Goal: Task Accomplishment & Management: Manage account settings

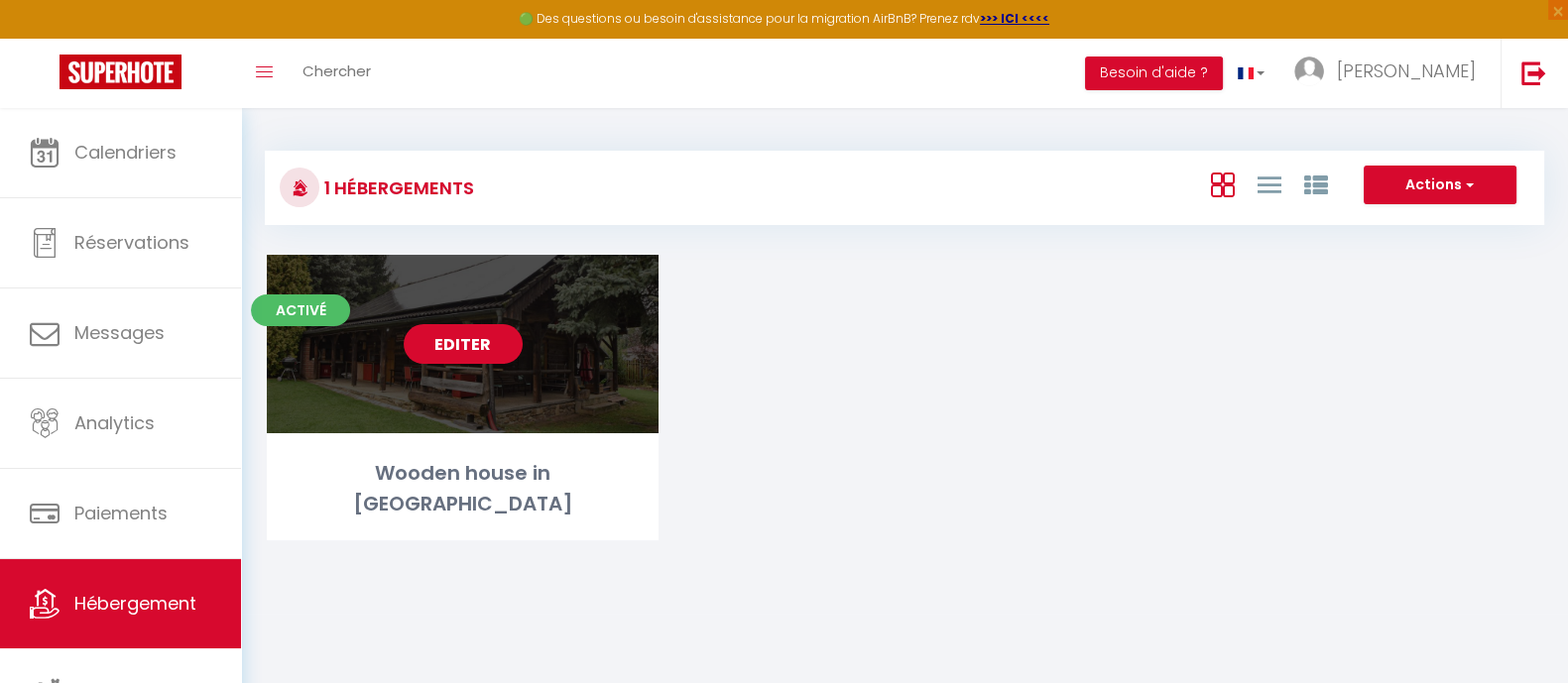
click at [459, 338] on link "Editer" at bounding box center [463, 344] width 119 height 40
click at [474, 343] on link "Editer" at bounding box center [463, 344] width 119 height 40
select select "3"
select select "2"
select select "1"
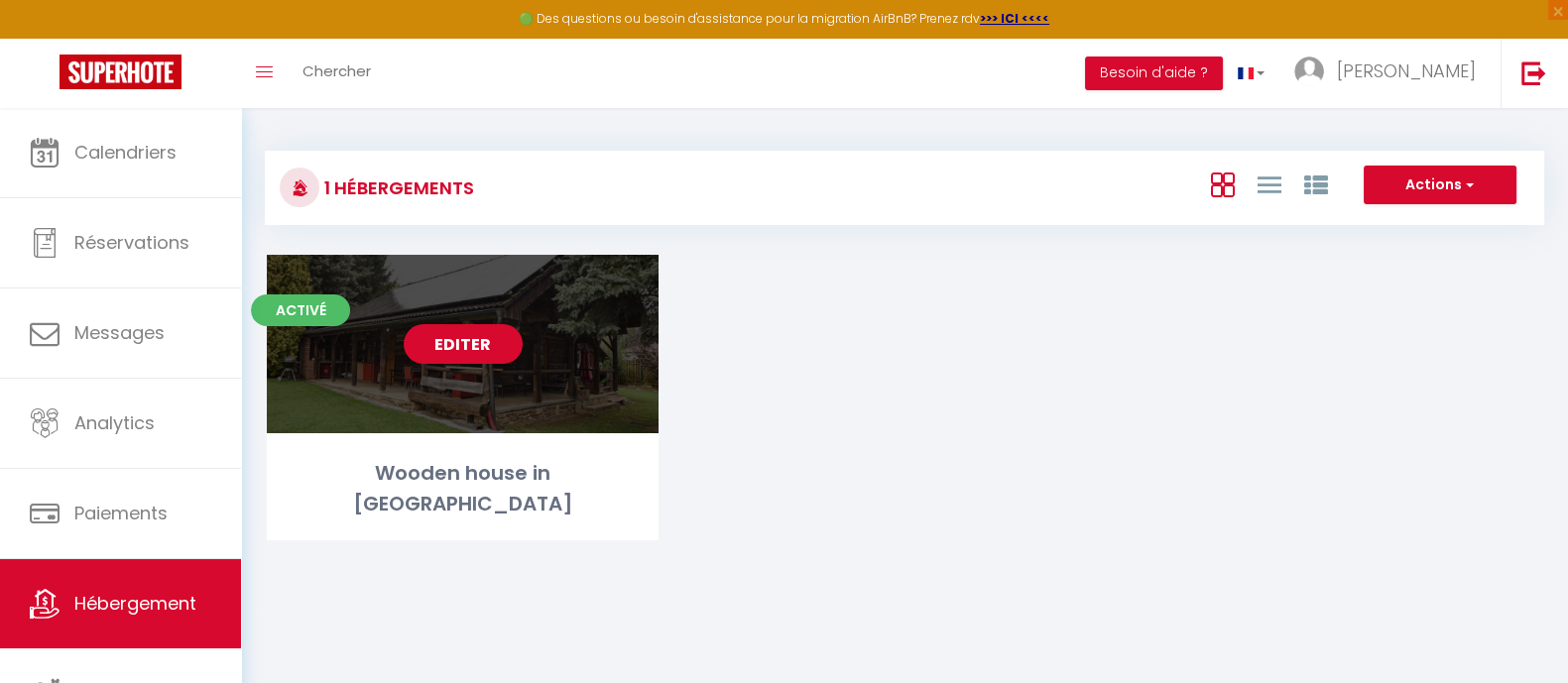
select select "1"
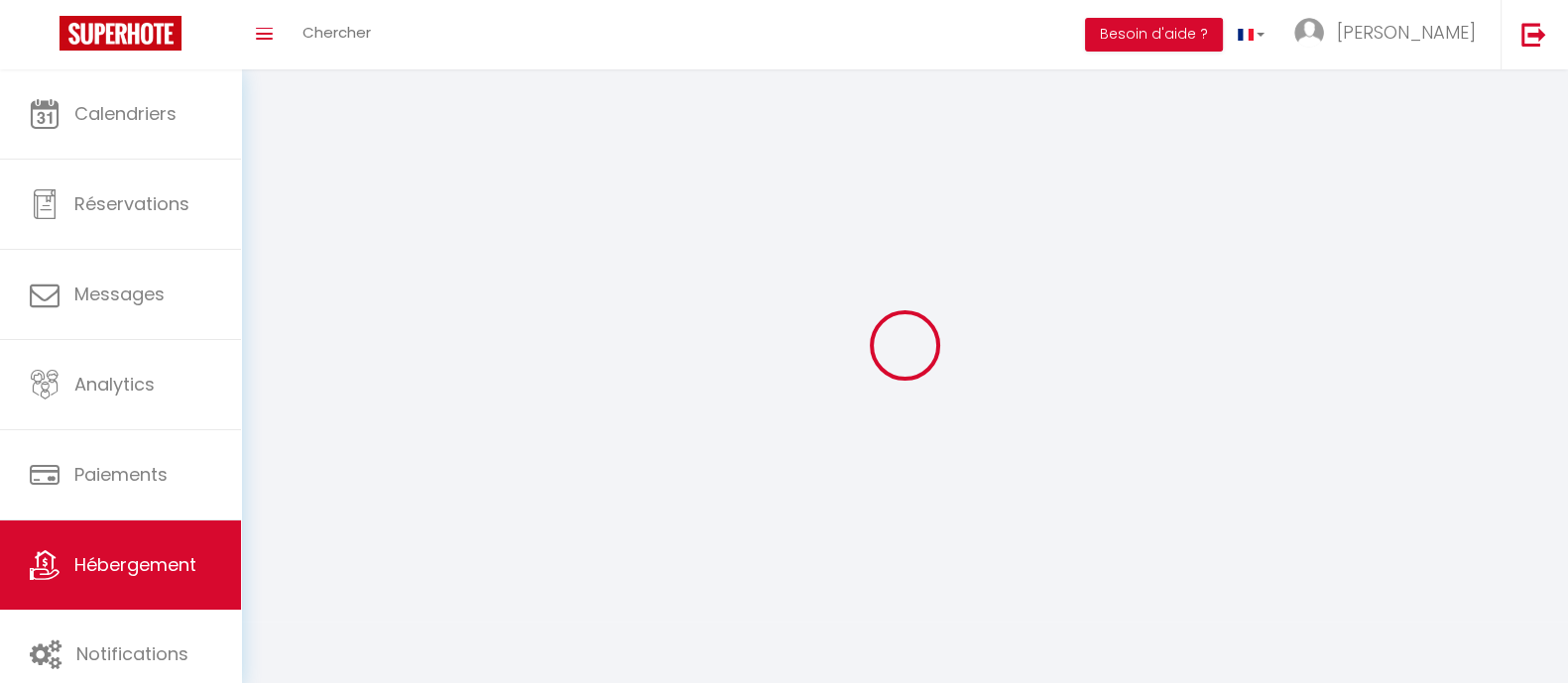
select select
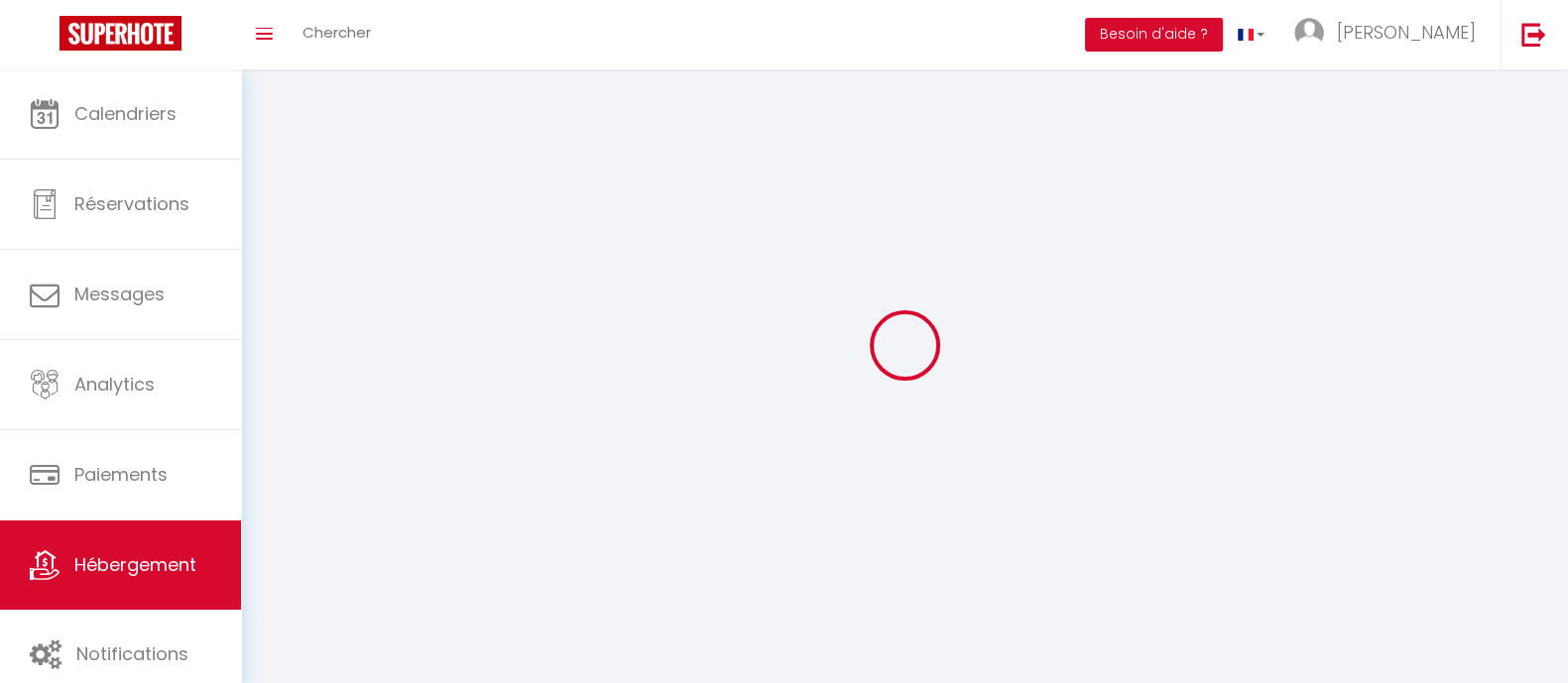
select select
checkbox input "false"
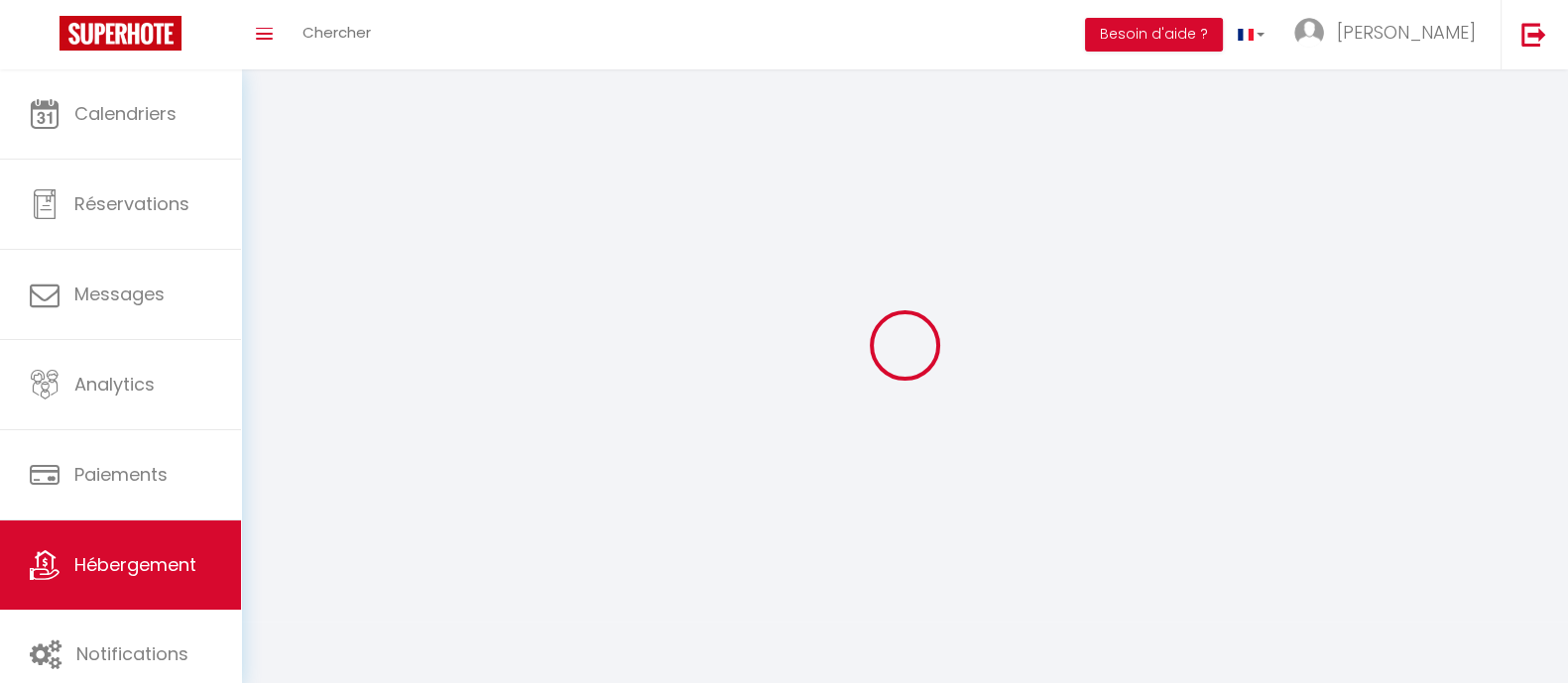
checkbox input "false"
select select
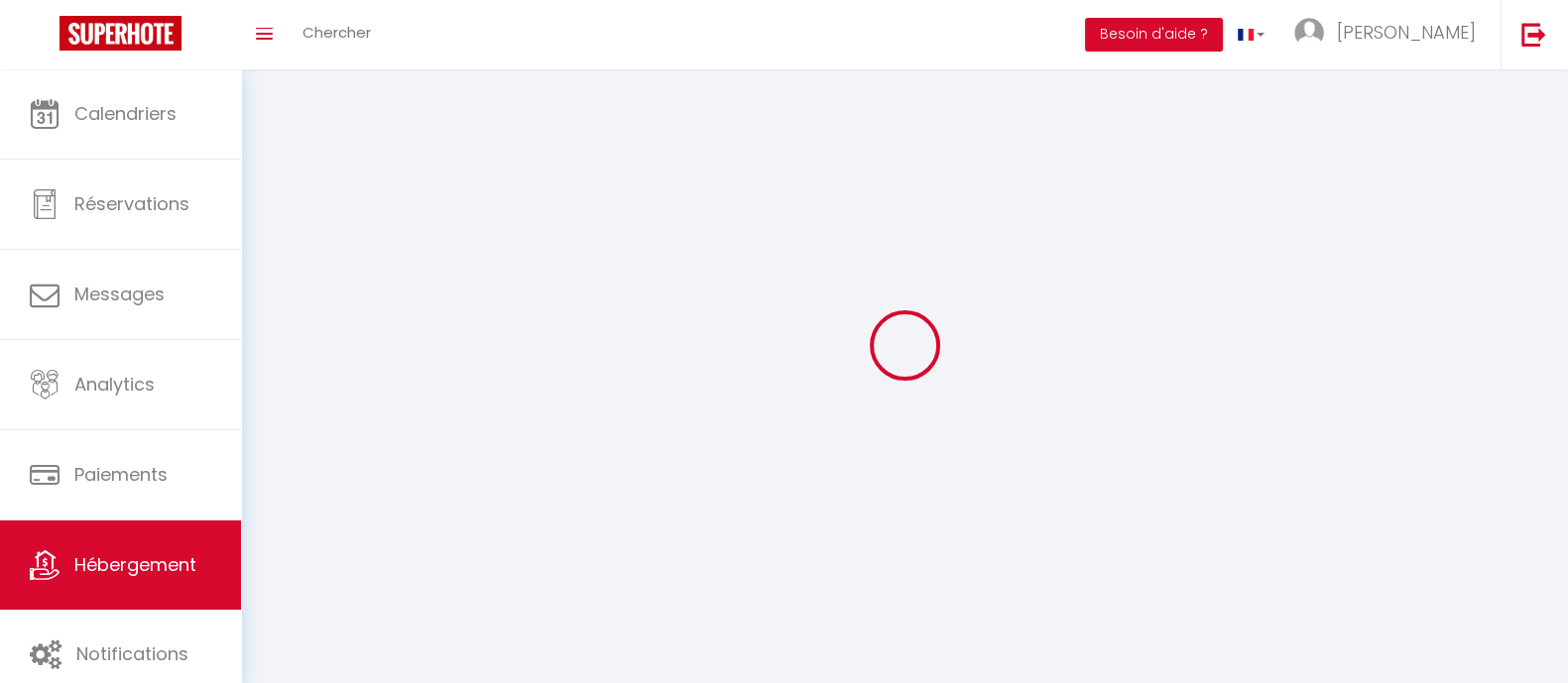
select select
checkbox input "false"
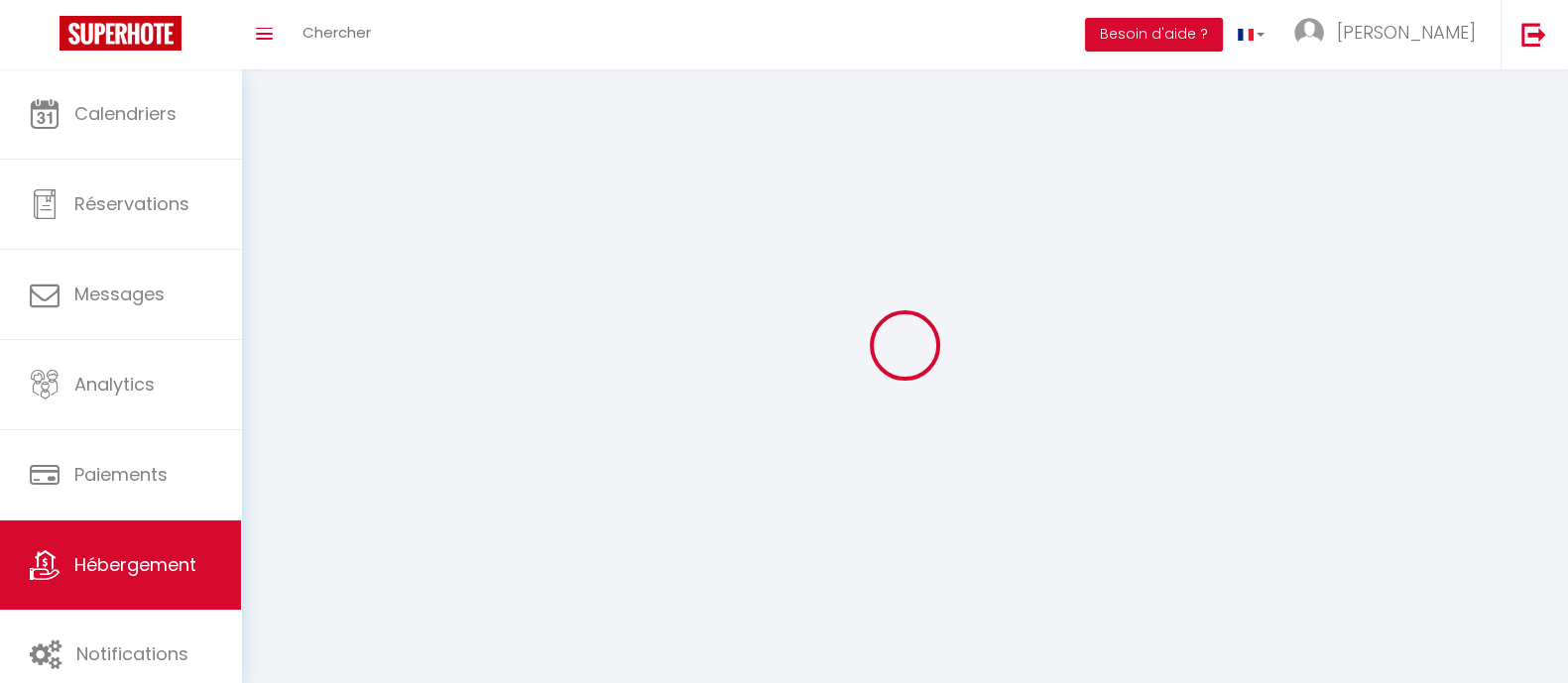
checkbox input "false"
select select
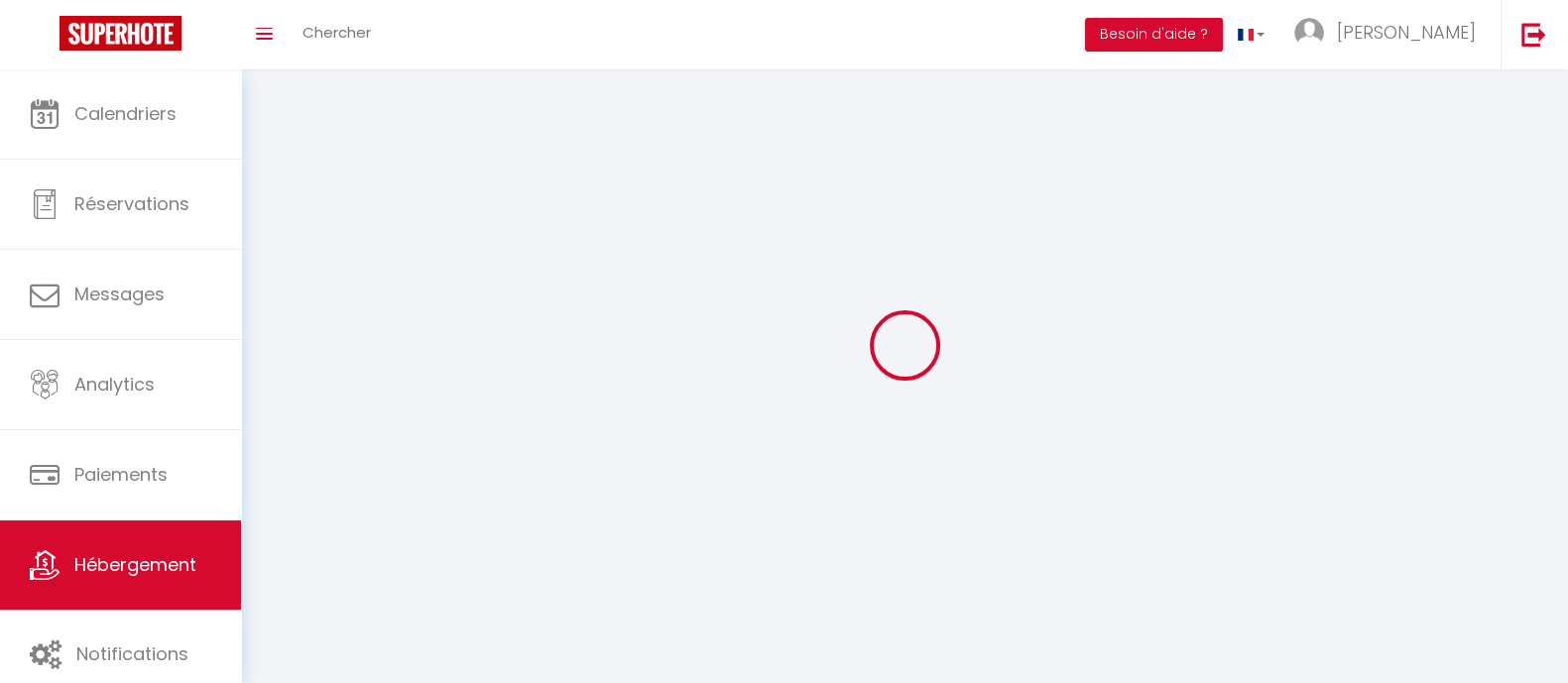
select select
select select "28"
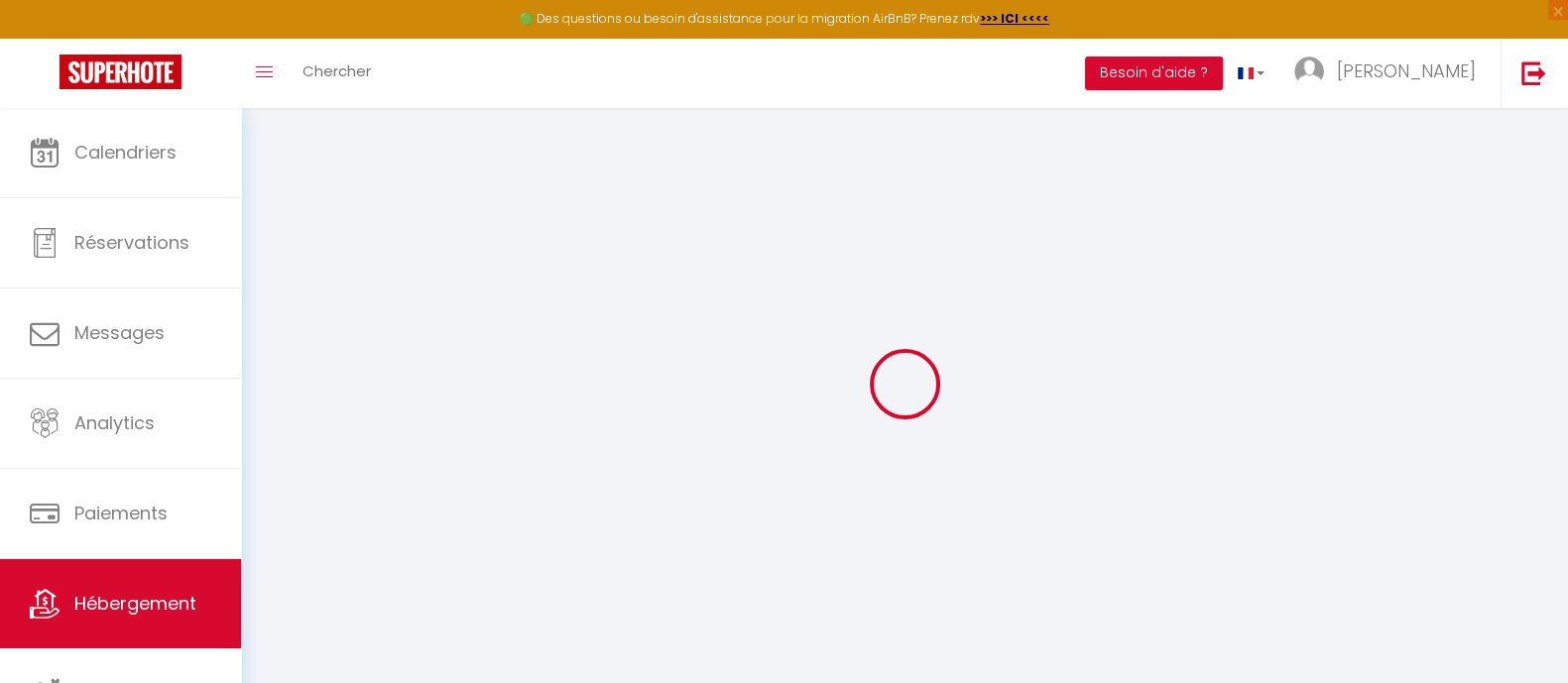
select select
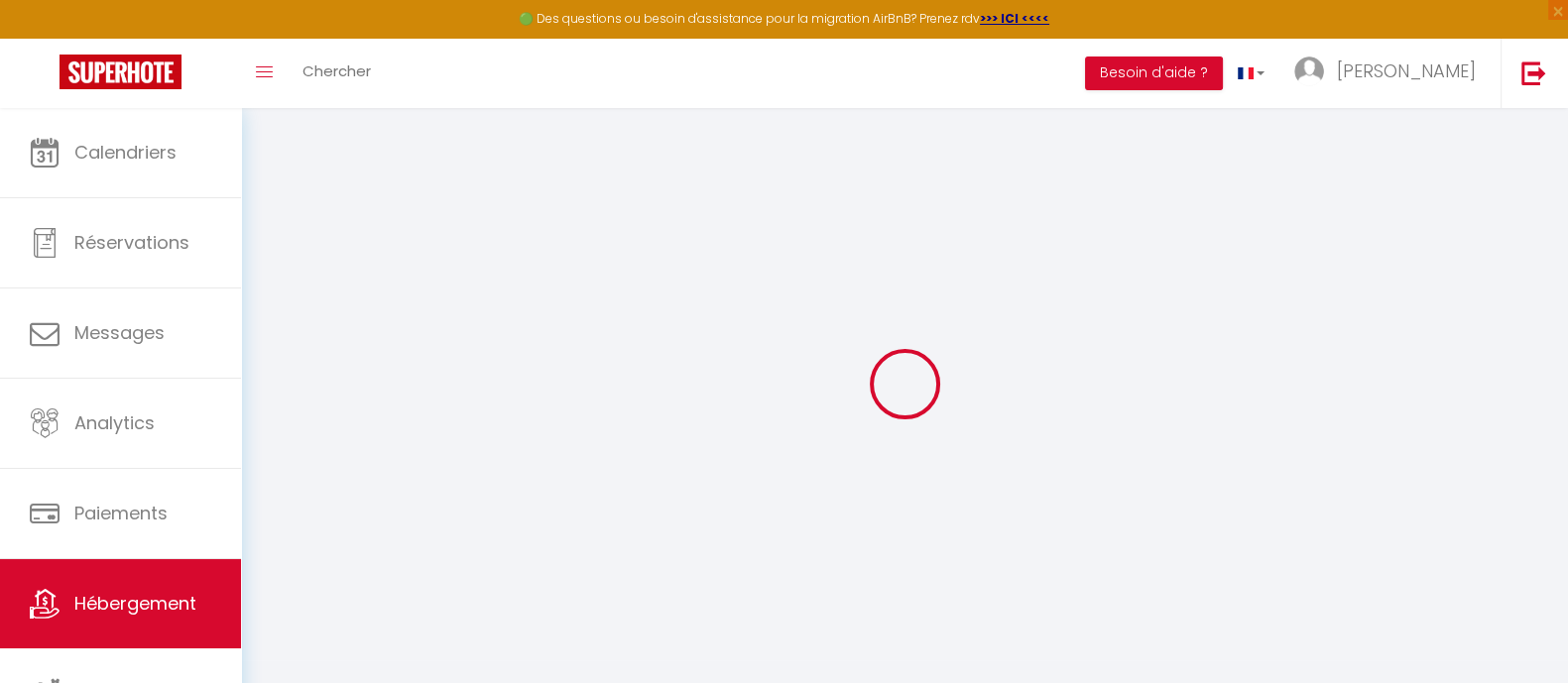
select select
checkbox input "false"
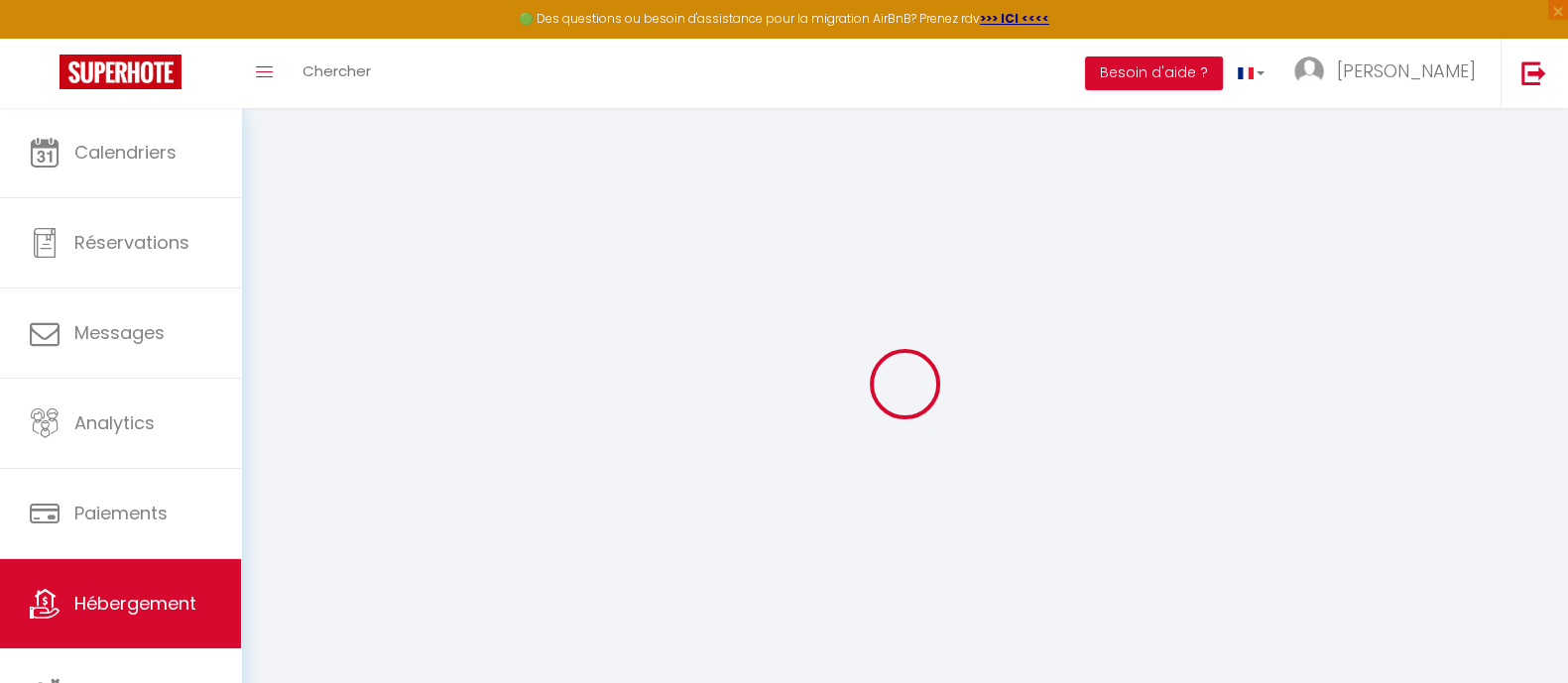
select select
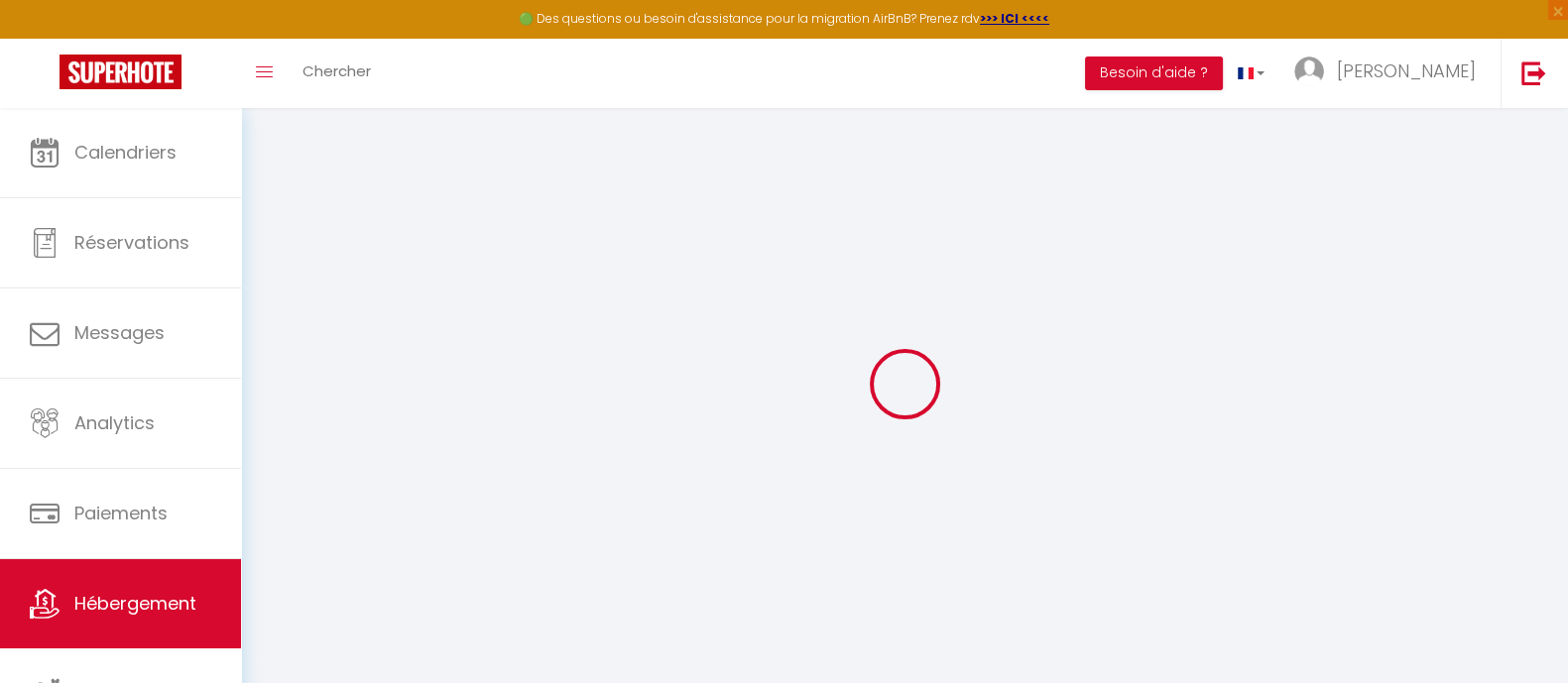
select select
checkbox input "false"
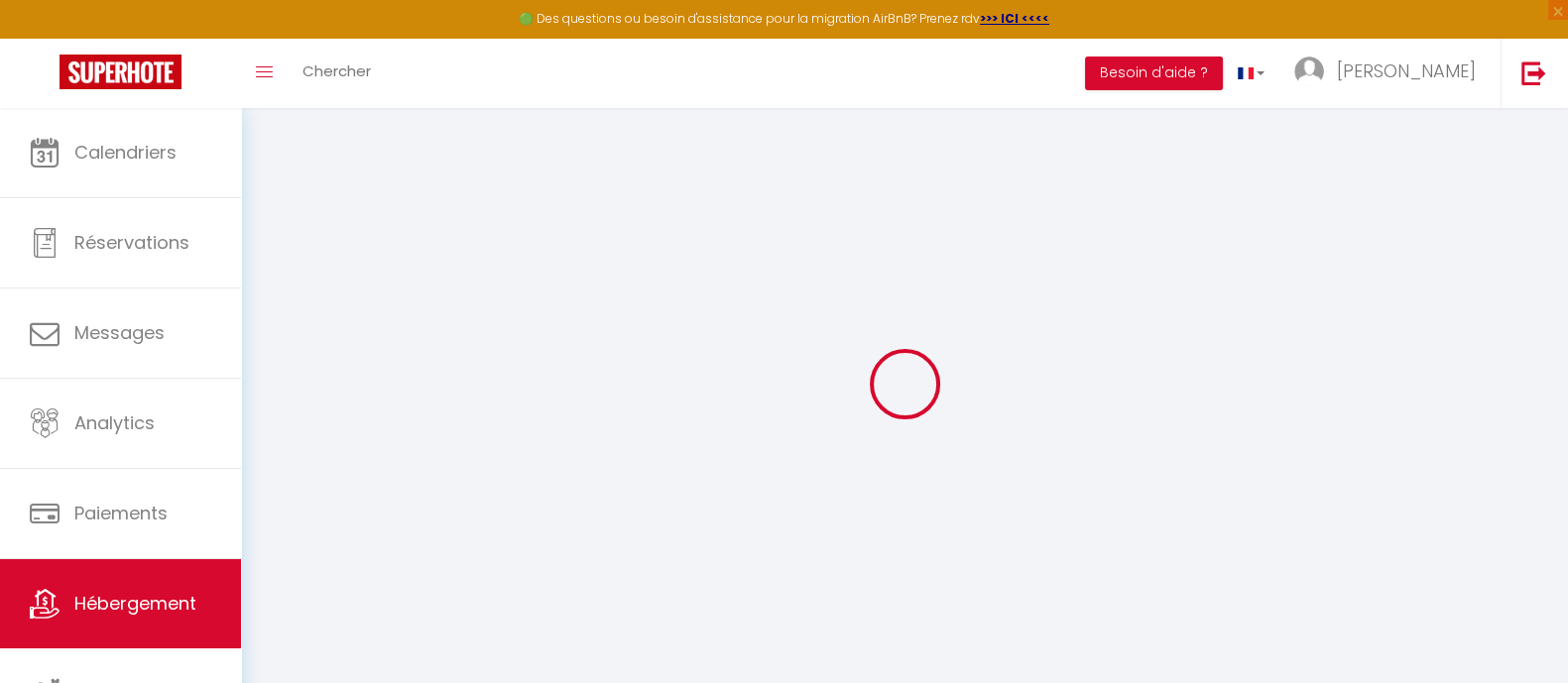
checkbox input "false"
select select
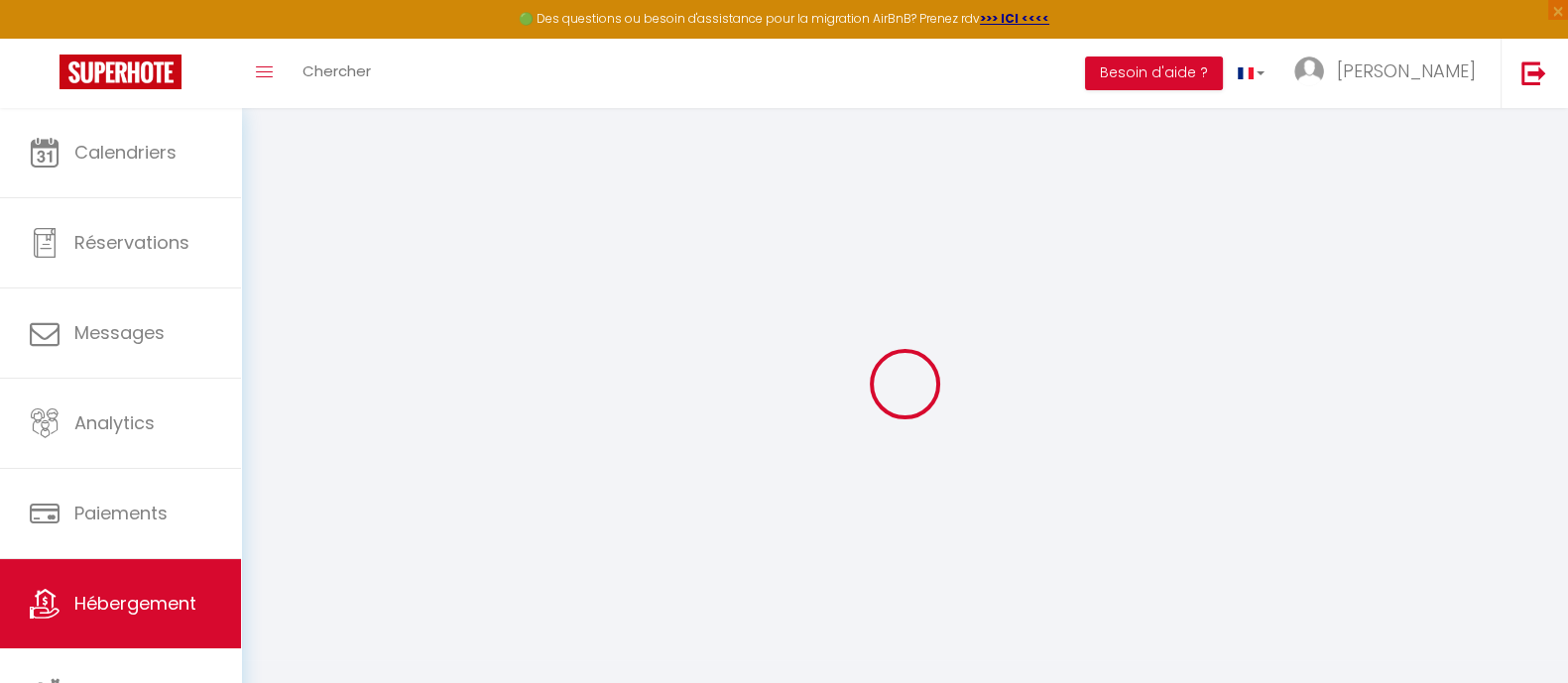
select select
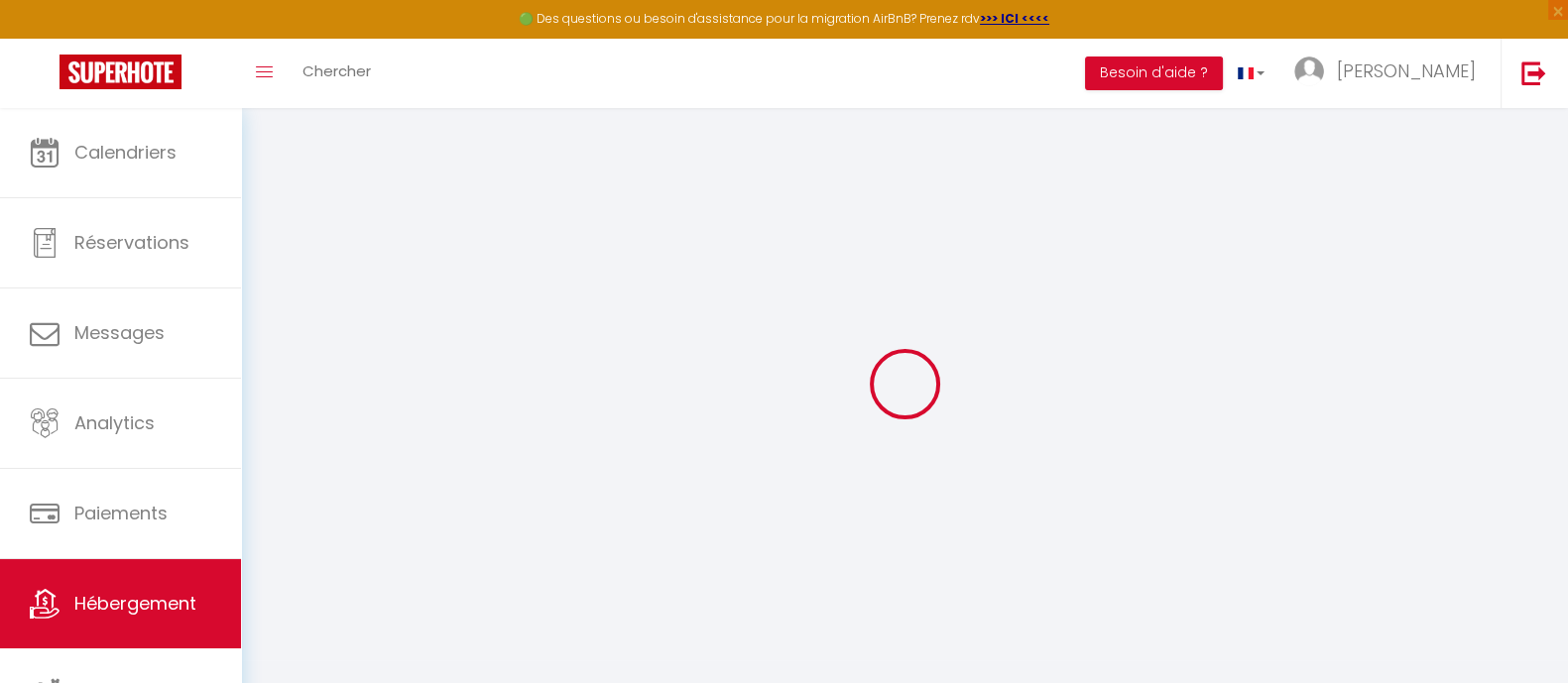
checkbox input "false"
select select
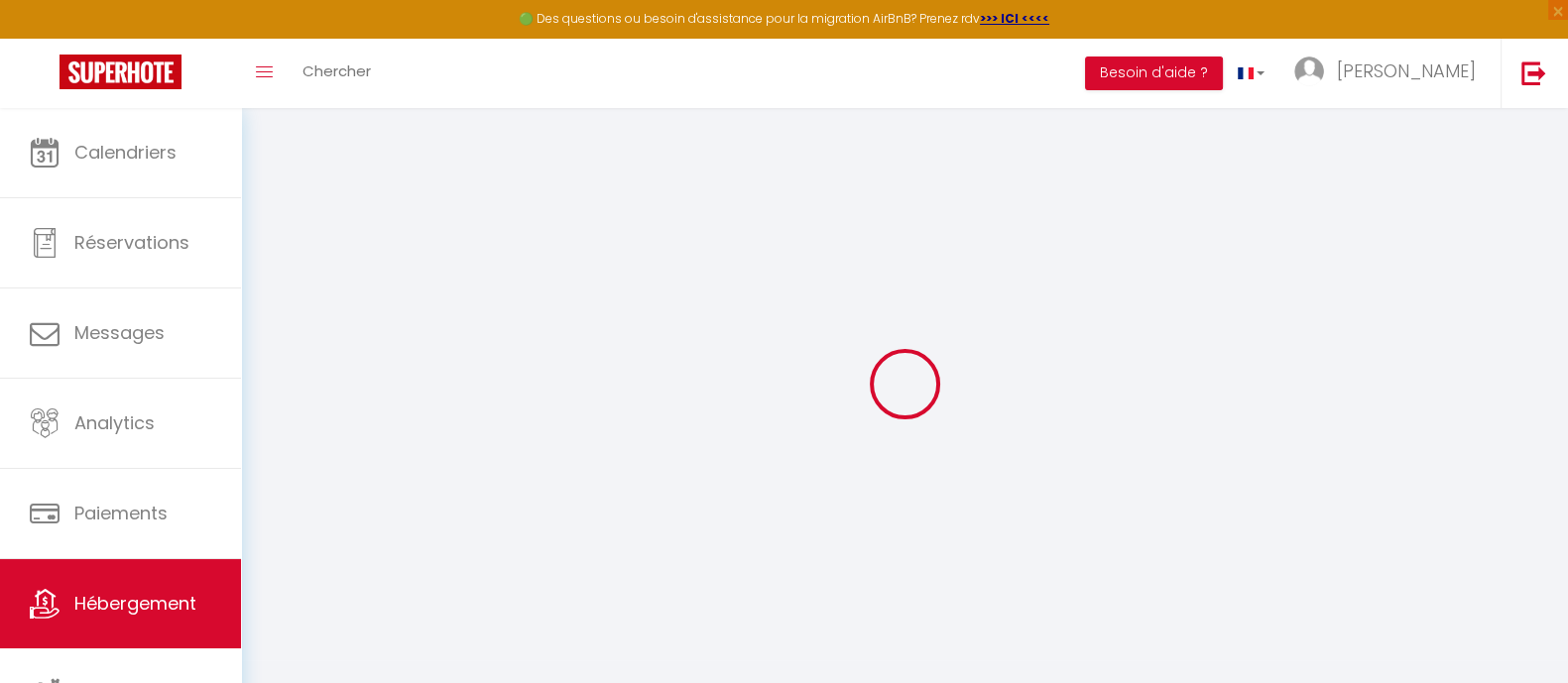
select select
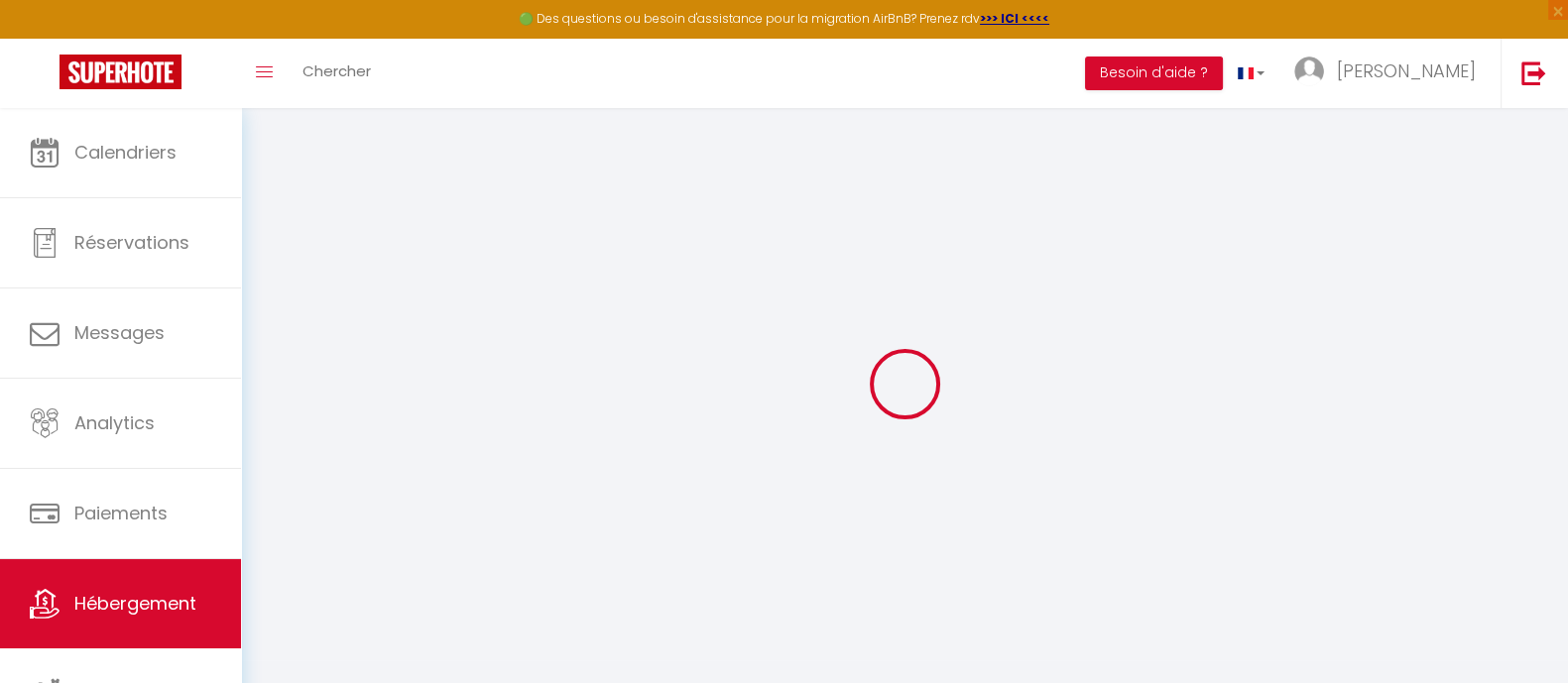
select select
checkbox input "false"
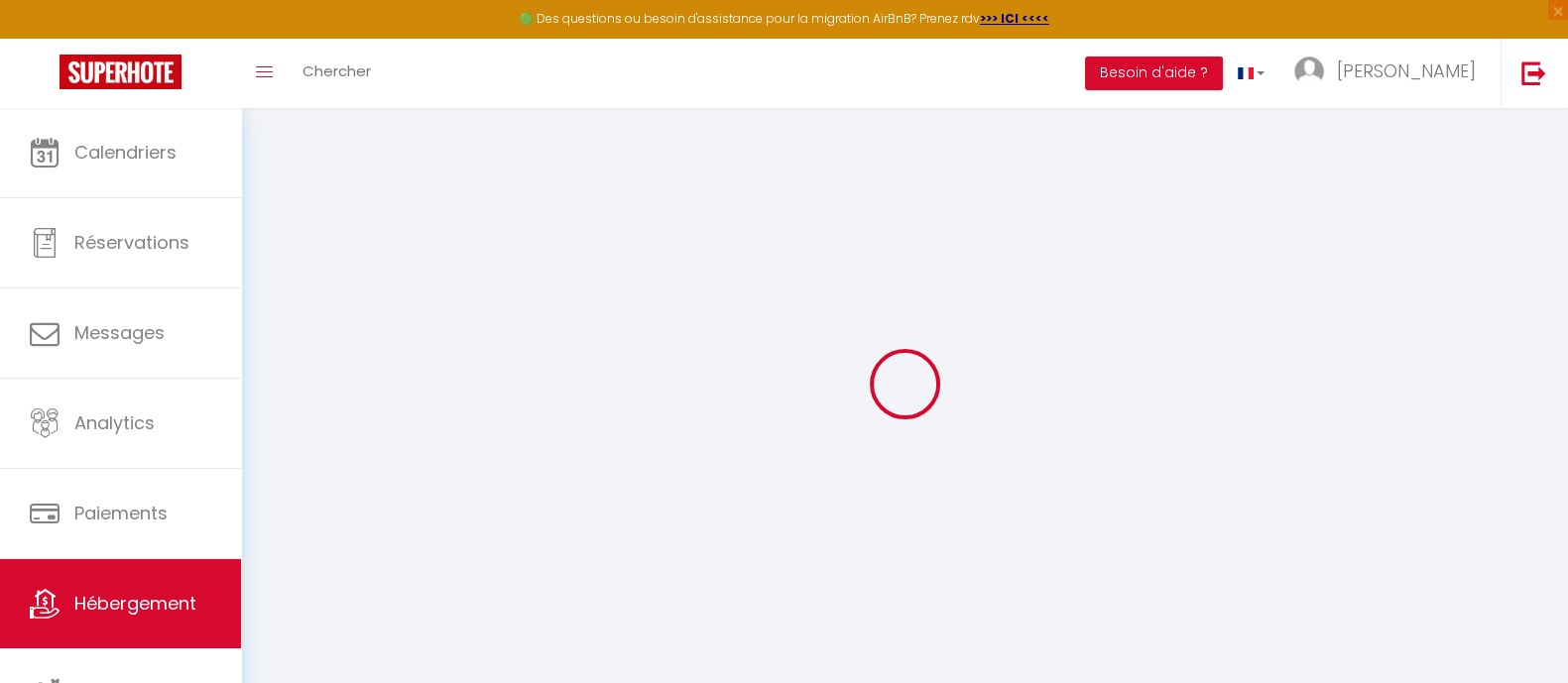
checkbox input "false"
select select
select select "+ 23 %"
select select "+ 25 %"
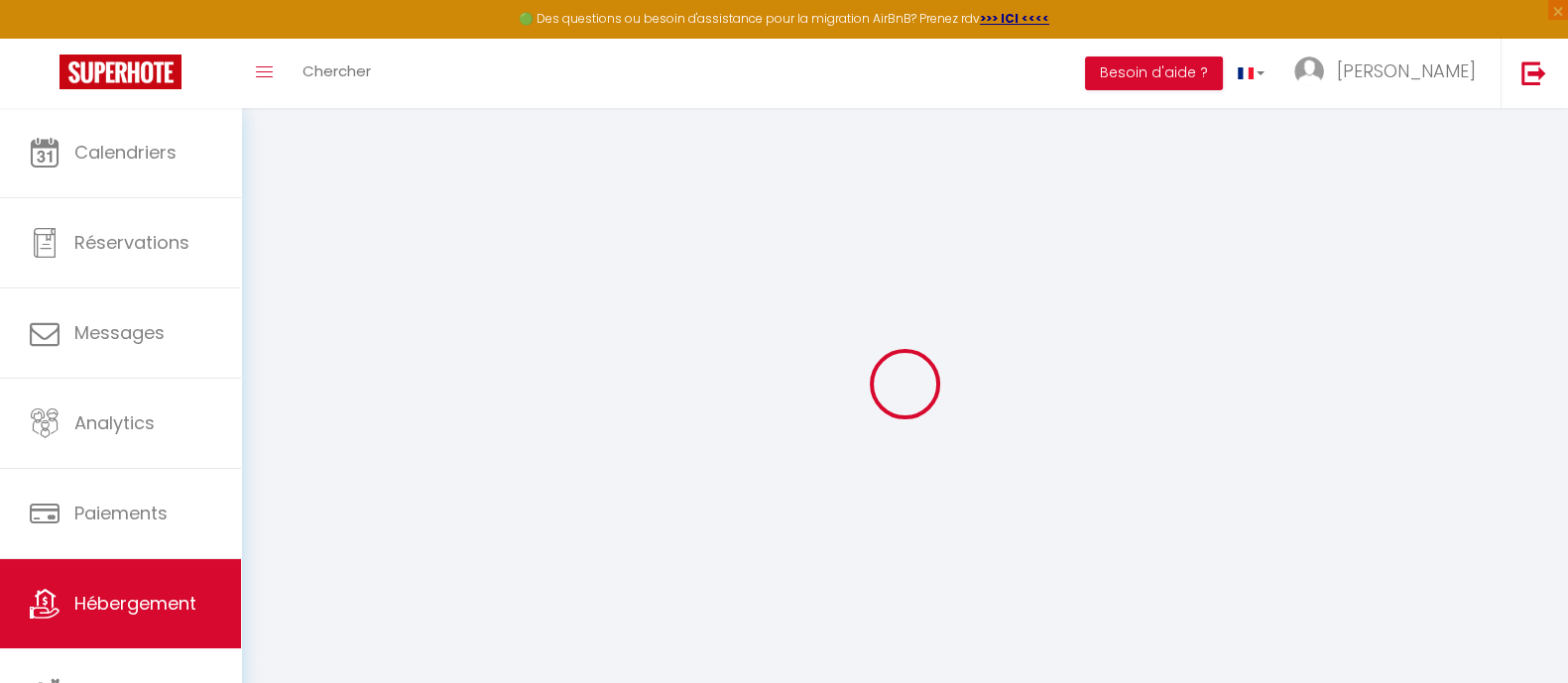
select select "+ 5 %"
select select "+ 25 %"
checkbox input "false"
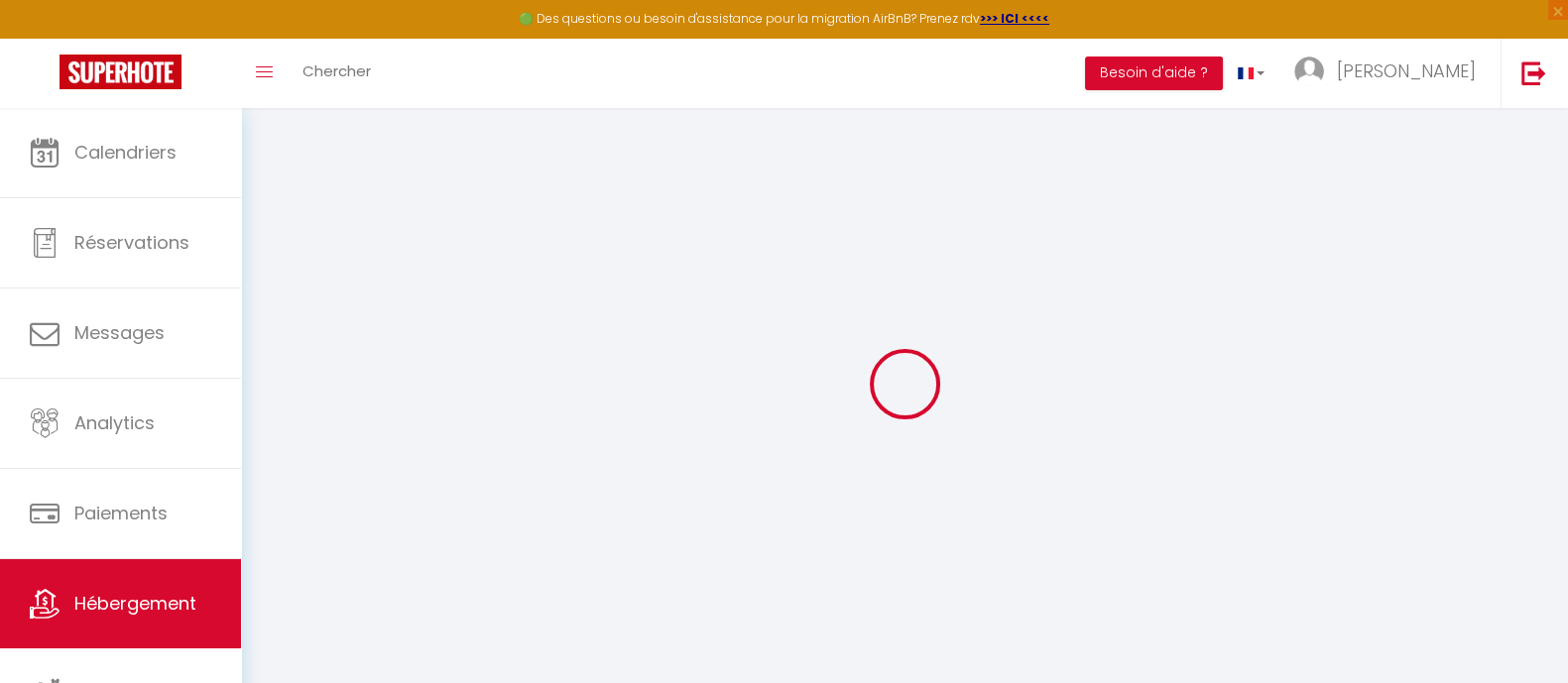
checkbox input "false"
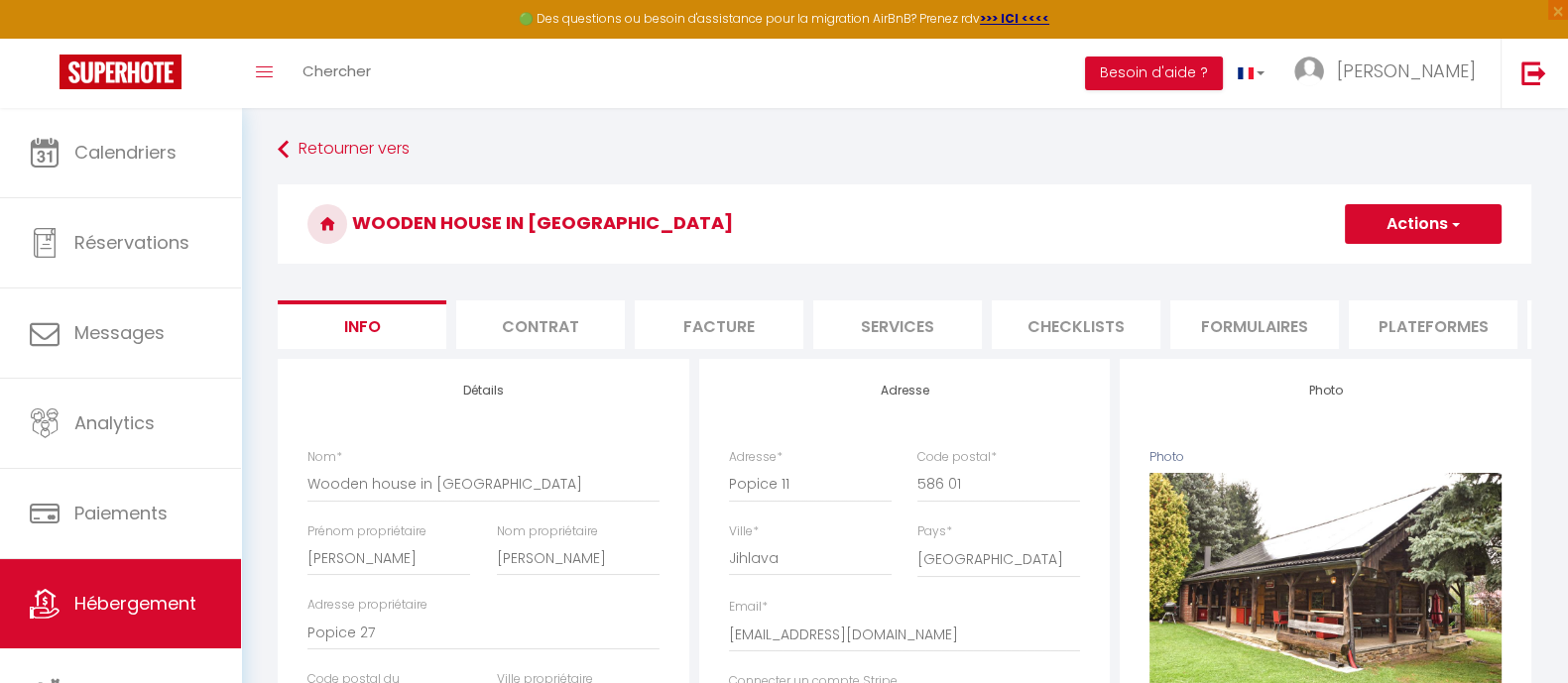
click at [1404, 312] on li "Plateformes" at bounding box center [1434, 324] width 169 height 49
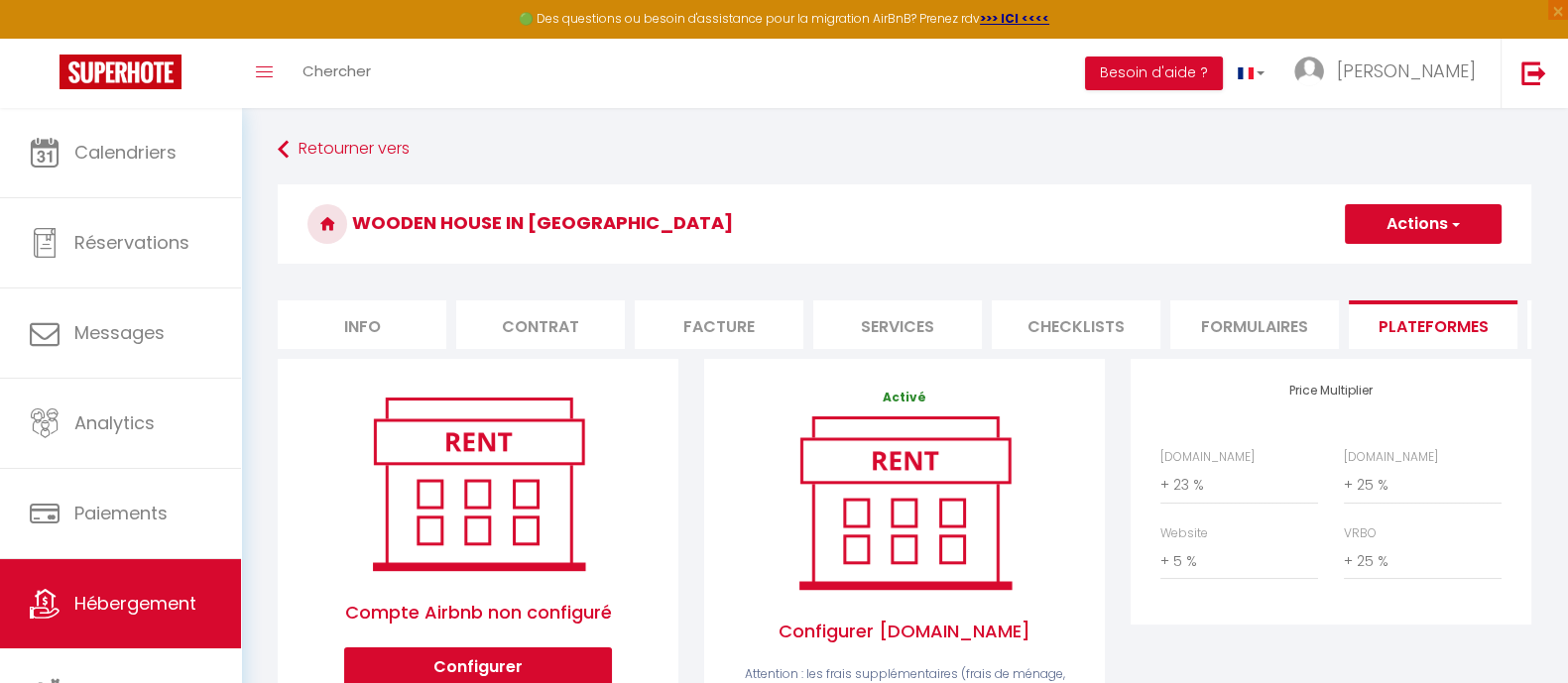
scroll to position [123, 0]
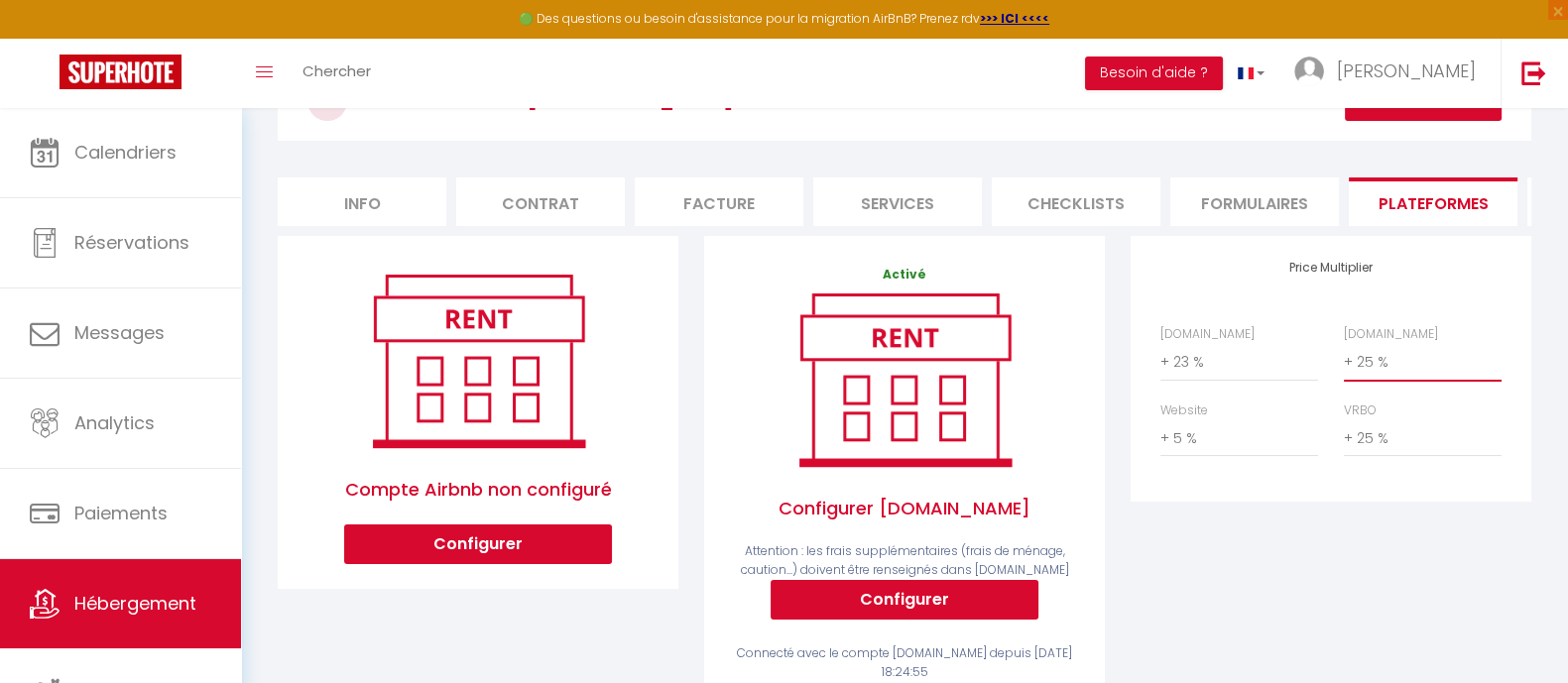
click at [1378, 380] on select "0 + 1 % + 2 % + 3 % + 4 % + 5 % + 6 % + 7 % + 8 % + 9 %" at bounding box center [1423, 362] width 158 height 38
select select "+ 29 %"
click at [1344, 360] on select "0 + 1 % + 2 % + 3 % + 4 % + 5 % + 6 % + 7 % + 8 % + 9 %" at bounding box center [1423, 362] width 158 height 38
click at [1338, 575] on div "Price Multiplier [DOMAIN_NAME] 0 + 1 % + 2 % + 3 % + 4 % + 5 % + 6 % + 7 %" at bounding box center [1330, 484] width 427 height 497
